Goal: Contribute content: Add original content to the website for others to see

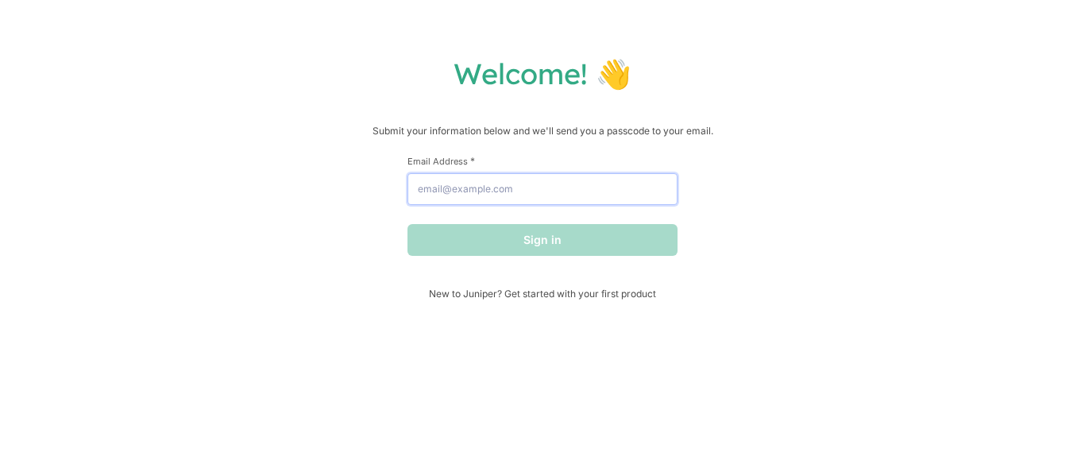
click at [503, 200] on input "Email Address *" at bounding box center [543, 189] width 270 height 32
type input "[PERSON_NAME][EMAIL_ADDRESS][DOMAIN_NAME]"
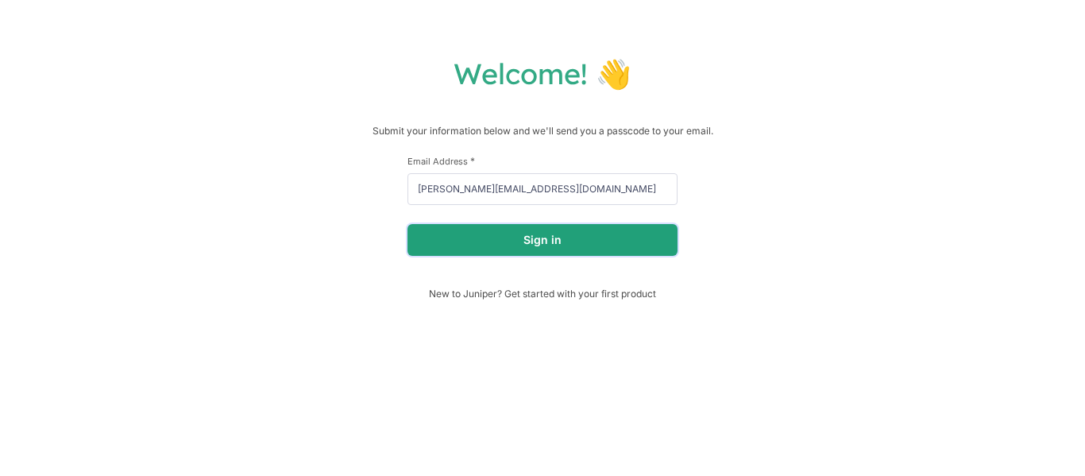
click at [524, 249] on button "Sign in" at bounding box center [543, 240] width 270 height 32
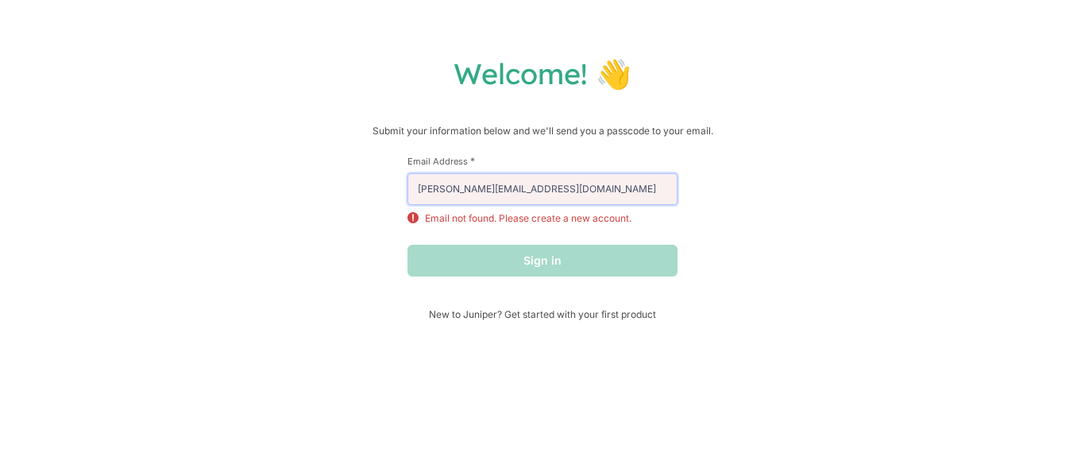
drag, startPoint x: 584, startPoint y: 198, endPoint x: 360, endPoint y: 218, distance: 225.0
click at [360, 218] on div "Welcome! 👋 Submit your information below and we'll send you a passcode to your …" at bounding box center [543, 188] width 1054 height 265
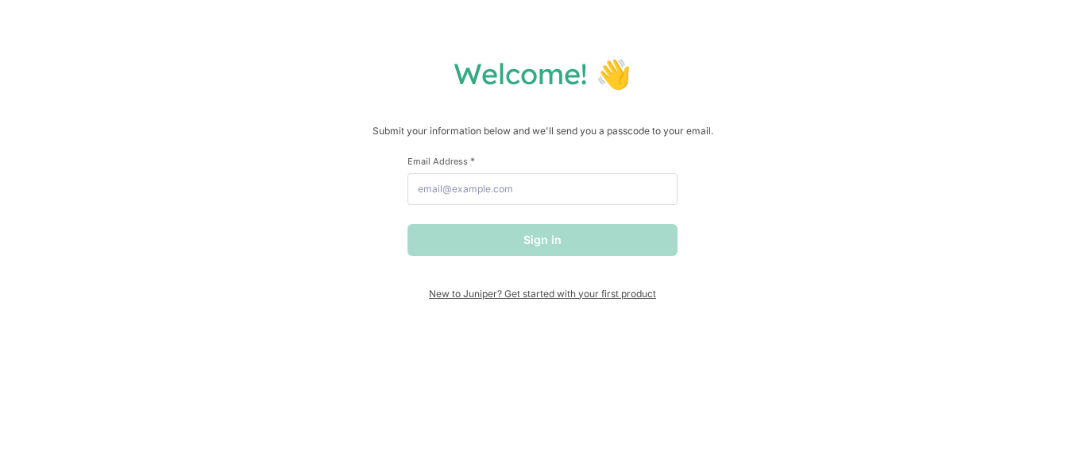
click at [574, 299] on span "New to Juniper? Get started with your first product" at bounding box center [543, 294] width 270 height 12
